Goal: Task Accomplishment & Management: Use online tool/utility

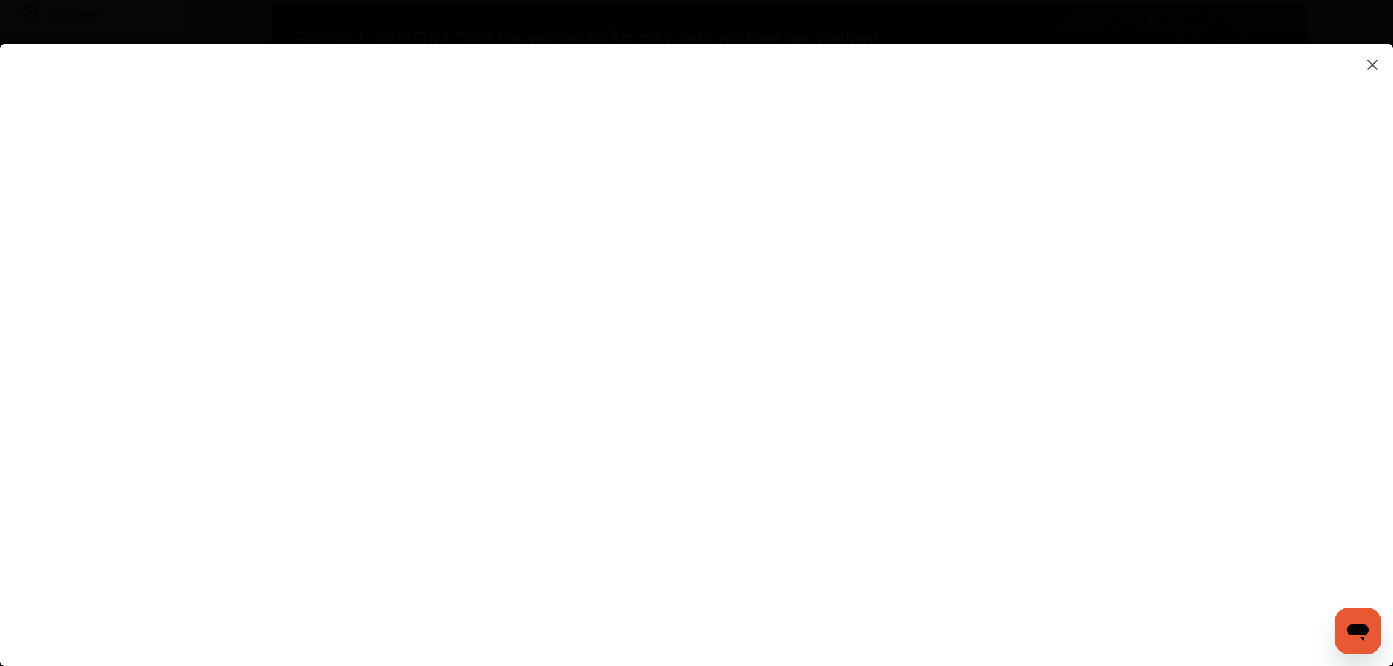
scroll to position [293, 0]
click at [1158, 394] on flutter-view at bounding box center [696, 340] width 1393 height 593
click at [937, 382] on flutter-view at bounding box center [696, 340] width 1393 height 593
click at [1265, 401] on flutter-view at bounding box center [696, 340] width 1393 height 593
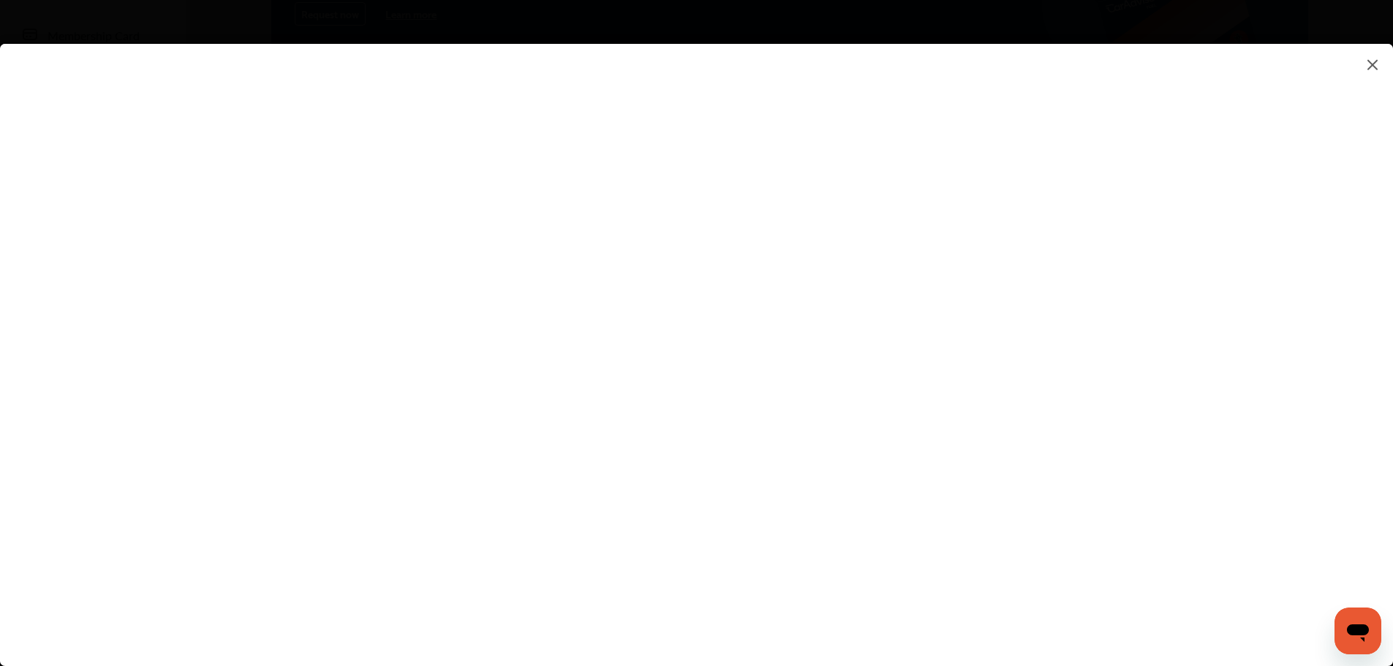
click at [1035, 598] on flutter-view at bounding box center [696, 340] width 1393 height 593
click at [964, 199] on flutter-view at bounding box center [696, 340] width 1393 height 593
click at [1311, 345] on flutter-view at bounding box center [696, 340] width 1393 height 593
